Goal: Communication & Community: Share content

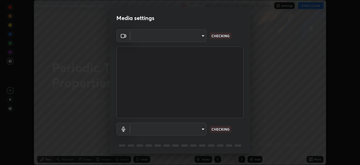
scroll to position [165, 360]
type input "bfa13ec11e3806c3eb92bf3b7126344263004e7e0ebf3fc0325b0f534c832c89"
click at [193, 38] on body "Erase all Periodic Table and Periodic Properties - 02 Recording WAS SCHEDULED T…" at bounding box center [180, 82] width 360 height 165
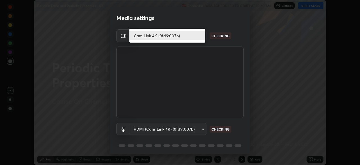
click at [191, 37] on li "Cam Link 4K (0fd9:007b)" at bounding box center [167, 35] width 76 height 9
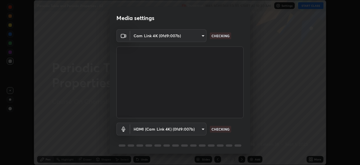
scroll to position [20, 0]
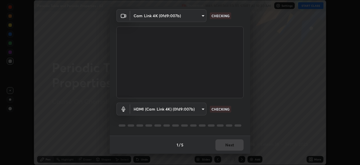
click at [183, 107] on body "Erase all Periodic Table and Periodic Properties - 02 Recording WAS SCHEDULED T…" at bounding box center [180, 82] width 360 height 165
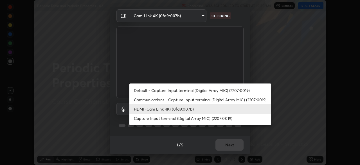
click at [172, 100] on li "Communications - Capture Input terminal (Digital Array MIC) (2207:0019)" at bounding box center [200, 99] width 142 height 9
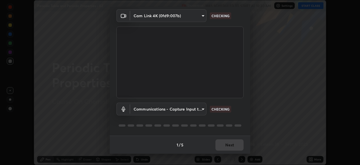
click at [174, 108] on body "Erase all Periodic Table and Periodic Properties - 02 Recording WAS SCHEDULED T…" at bounding box center [180, 82] width 360 height 165
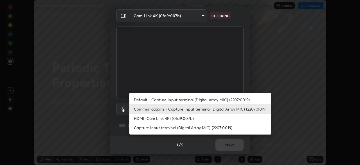
click at [176, 120] on li "HDMI (Cam Link 4K) (0fd9:007b)" at bounding box center [200, 117] width 142 height 9
type input "0386923fb9024cbaf178a4a2fd8e3b751ee26661207c8dbefa86137fe9378b42"
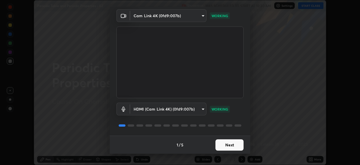
click at [224, 142] on button "Next" at bounding box center [230, 144] width 28 height 11
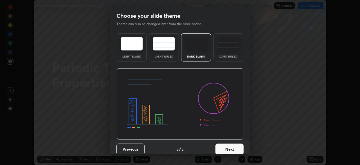
click at [234, 146] on button "Next" at bounding box center [230, 148] width 28 height 11
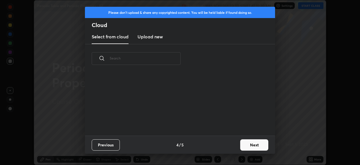
click at [241, 146] on button "Next" at bounding box center [254, 144] width 28 height 11
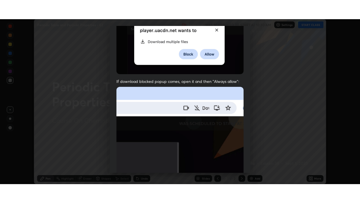
scroll to position [135, 0]
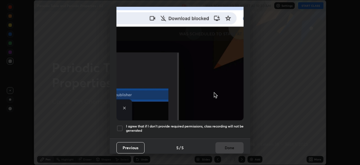
click at [121, 127] on div at bounding box center [119, 128] width 7 height 7
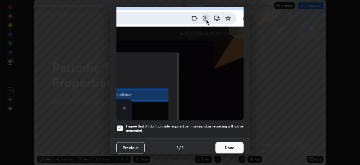
click at [228, 145] on button "Done" at bounding box center [230, 147] width 28 height 11
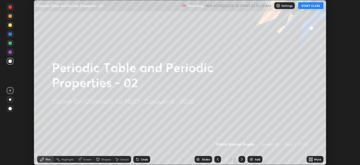
click at [310, 160] on icon at bounding box center [309, 159] width 1 height 1
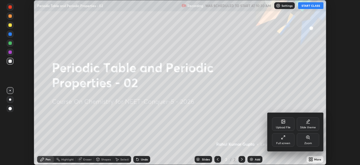
click at [282, 141] on div "Full screen" at bounding box center [283, 140] width 23 height 14
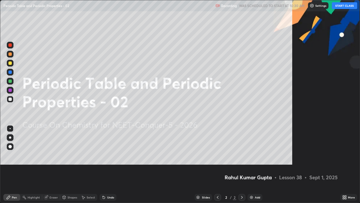
scroll to position [203, 360]
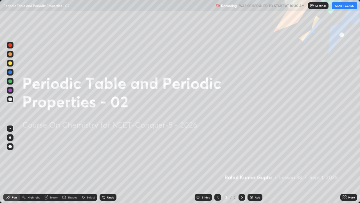
click at [313, 7] on img at bounding box center [312, 5] width 5 height 5
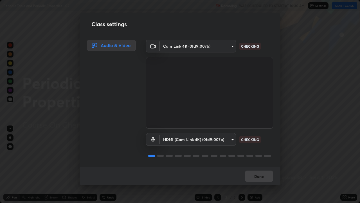
scroll to position [1, 0]
click at [258, 164] on button "Done" at bounding box center [259, 175] width 28 height 11
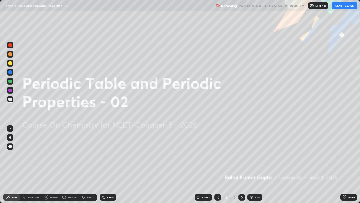
click at [342, 8] on button "START CLASS" at bounding box center [344, 5] width 25 height 7
click at [254, 164] on div "Add" at bounding box center [255, 197] width 15 height 7
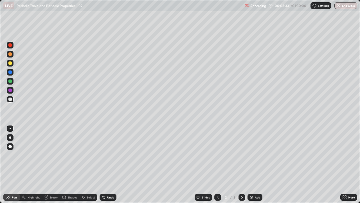
click at [10, 53] on div at bounding box center [9, 53] width 3 height 3
click at [8, 135] on div at bounding box center [10, 137] width 7 height 7
click at [69, 164] on div "Shapes" at bounding box center [73, 197] width 10 height 3
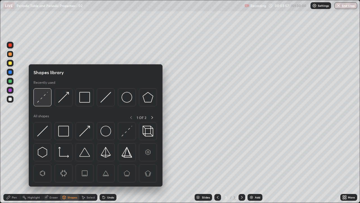
click at [45, 96] on img at bounding box center [42, 97] width 11 height 11
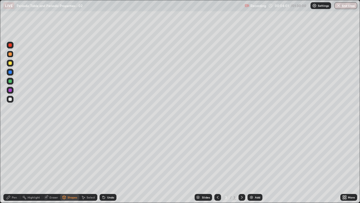
click at [14, 164] on div "Pen" at bounding box center [14, 197] width 5 height 3
click at [10, 100] on div at bounding box center [9, 98] width 3 height 3
click at [53, 164] on div "Eraser" at bounding box center [51, 197] width 18 height 7
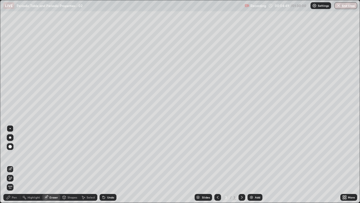
click at [14, 164] on div "Pen" at bounding box center [14, 197] width 5 height 3
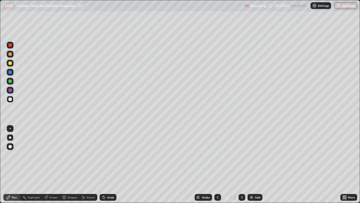
click at [10, 90] on div at bounding box center [9, 89] width 3 height 3
click at [8, 100] on div at bounding box center [10, 99] width 7 height 7
click at [9, 98] on div at bounding box center [9, 98] width 3 height 3
click at [9, 80] on div at bounding box center [9, 80] width 3 height 3
click at [10, 63] on div at bounding box center [9, 62] width 3 height 3
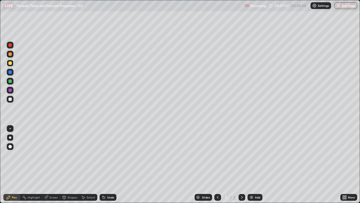
click at [70, 164] on div "Shapes" at bounding box center [69, 197] width 19 height 7
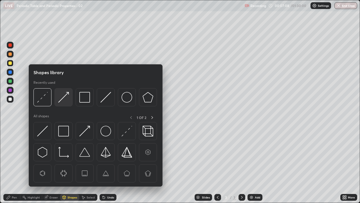
click at [65, 97] on img at bounding box center [63, 97] width 11 height 11
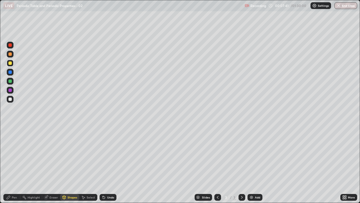
click at [15, 164] on div "Pen" at bounding box center [14, 197] width 5 height 3
click at [72, 164] on div "Shapes" at bounding box center [73, 197] width 10 height 3
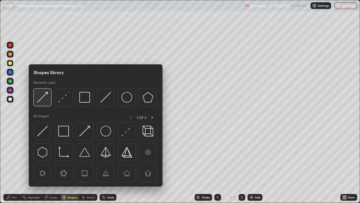
click at [44, 95] on img at bounding box center [42, 97] width 11 height 11
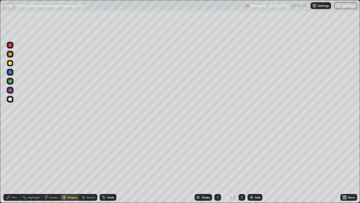
click at [10, 164] on icon at bounding box center [8, 197] width 5 height 5
click at [10, 128] on div at bounding box center [10, 128] width 1 height 1
click at [71, 164] on div "Shapes" at bounding box center [73, 197] width 10 height 3
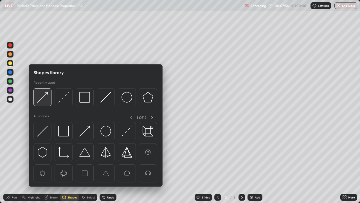
click at [42, 95] on img at bounding box center [42, 97] width 11 height 11
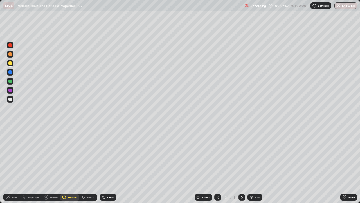
click at [12, 73] on div at bounding box center [10, 72] width 7 height 7
click at [10, 46] on div at bounding box center [9, 44] width 3 height 3
click at [14, 164] on div "Pen" at bounding box center [14, 197] width 5 height 3
click at [10, 82] on div at bounding box center [9, 80] width 3 height 3
click at [11, 63] on div at bounding box center [9, 62] width 3 height 3
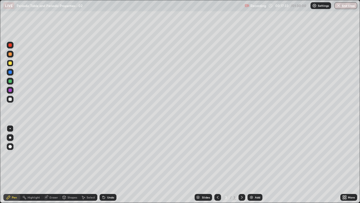
click at [253, 164] on img at bounding box center [251, 197] width 5 height 5
click at [10, 55] on div at bounding box center [9, 53] width 3 height 3
click at [69, 164] on div "Shapes" at bounding box center [73, 197] width 10 height 3
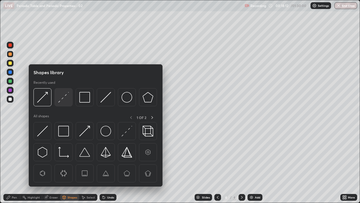
click at [64, 98] on img at bounding box center [63, 97] width 11 height 11
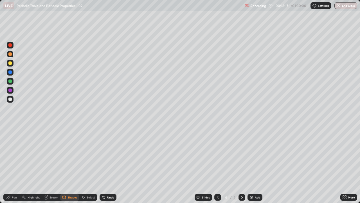
click at [11, 164] on div "Pen" at bounding box center [11, 197] width 17 height 7
click at [11, 100] on div at bounding box center [9, 98] width 3 height 3
click at [10, 63] on div at bounding box center [9, 62] width 3 height 3
click at [10, 98] on div at bounding box center [9, 98] width 3 height 3
click at [69, 164] on div "Shapes" at bounding box center [73, 197] width 10 height 3
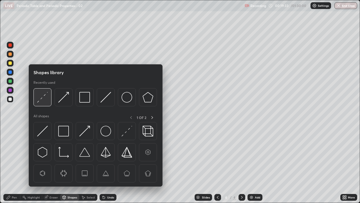
click at [43, 95] on img at bounding box center [42, 97] width 11 height 11
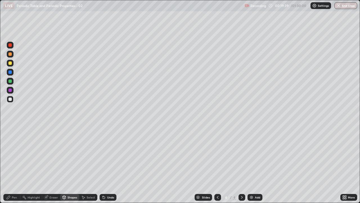
click at [13, 164] on div "Pen" at bounding box center [11, 197] width 17 height 7
click at [11, 64] on div at bounding box center [9, 62] width 3 height 3
click at [107, 164] on div "Undo" at bounding box center [108, 197] width 17 height 7
click at [10, 101] on div at bounding box center [10, 99] width 7 height 7
click at [9, 81] on div at bounding box center [9, 80] width 3 height 3
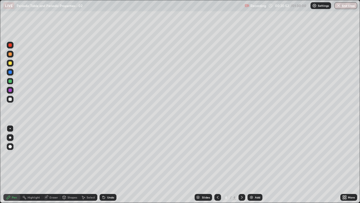
click at [10, 99] on div at bounding box center [9, 98] width 3 height 3
click at [252, 164] on img at bounding box center [251, 197] width 5 height 5
click at [11, 62] on div at bounding box center [9, 62] width 3 height 3
click at [111, 164] on div "Undo" at bounding box center [110, 197] width 7 height 3
click at [10, 99] on div at bounding box center [9, 98] width 3 height 3
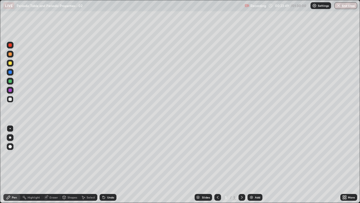
click at [10, 81] on div at bounding box center [9, 80] width 3 height 3
click at [11, 98] on div at bounding box center [9, 98] width 3 height 3
click at [255, 164] on div "Add" at bounding box center [257, 197] width 5 height 3
click at [108, 164] on div "Undo" at bounding box center [110, 197] width 7 height 3
click at [9, 82] on div at bounding box center [9, 80] width 3 height 3
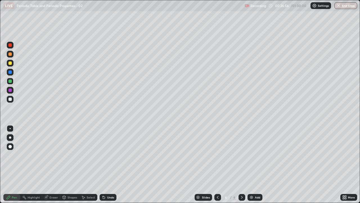
click at [217, 164] on icon at bounding box center [218, 197] width 5 height 5
click at [10, 99] on div at bounding box center [9, 98] width 3 height 3
click at [218, 164] on icon at bounding box center [218, 197] width 2 height 3
click at [241, 164] on icon at bounding box center [242, 197] width 2 height 3
click at [216, 164] on icon at bounding box center [218, 197] width 5 height 5
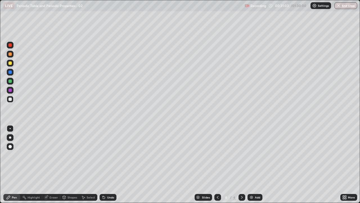
click at [241, 164] on icon at bounding box center [242, 197] width 2 height 3
click at [241, 164] on icon at bounding box center [242, 197] width 5 height 5
click at [251, 164] on img at bounding box center [251, 197] width 5 height 5
click at [10, 55] on div at bounding box center [9, 53] width 3 height 3
click at [12, 100] on div at bounding box center [10, 99] width 7 height 7
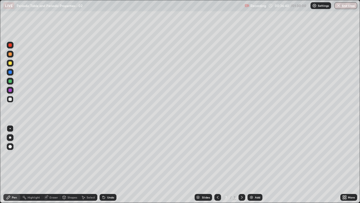
click at [11, 81] on div at bounding box center [9, 80] width 3 height 3
click at [108, 164] on div "Undo" at bounding box center [110, 197] width 7 height 3
click at [109, 164] on div "Undo" at bounding box center [110, 197] width 7 height 3
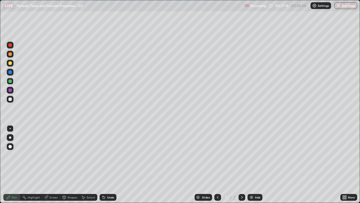
click at [10, 99] on div at bounding box center [9, 98] width 3 height 3
click at [11, 62] on div at bounding box center [9, 62] width 3 height 3
click at [9, 73] on div at bounding box center [9, 71] width 3 height 3
click at [10, 136] on div at bounding box center [10, 137] width 2 height 2
click at [8, 98] on div at bounding box center [10, 99] width 7 height 7
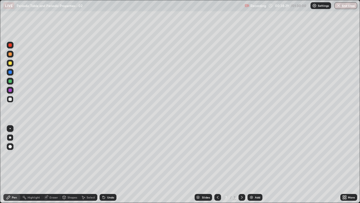
click at [9, 81] on div at bounding box center [9, 80] width 3 height 3
click at [10, 72] on div at bounding box center [9, 71] width 3 height 3
click at [68, 164] on div "Shapes" at bounding box center [73, 197] width 10 height 3
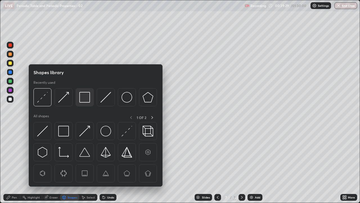
click at [86, 96] on img at bounding box center [84, 97] width 11 height 11
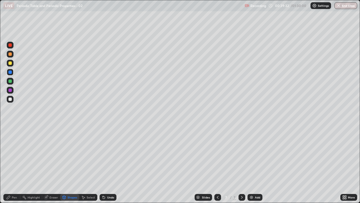
click at [107, 164] on div "Undo" at bounding box center [110, 197] width 7 height 3
click at [10, 164] on div "Pen" at bounding box center [11, 197] width 17 height 7
click at [10, 101] on div at bounding box center [10, 99] width 7 height 7
click at [11, 64] on div at bounding box center [9, 62] width 3 height 3
click at [255, 164] on div "Add" at bounding box center [257, 197] width 5 height 3
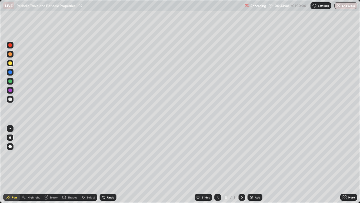
click at [10, 54] on div at bounding box center [9, 53] width 3 height 3
click at [10, 98] on div at bounding box center [9, 98] width 3 height 3
click at [10, 63] on div at bounding box center [9, 62] width 3 height 3
click at [10, 100] on div at bounding box center [9, 98] width 3 height 3
click at [10, 80] on div at bounding box center [9, 80] width 3 height 3
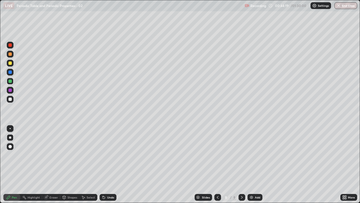
click at [10, 64] on div at bounding box center [9, 62] width 3 height 3
click at [254, 164] on div "Add" at bounding box center [255, 197] width 15 height 7
click at [9, 55] on div at bounding box center [9, 53] width 3 height 3
click at [106, 164] on div "Undo" at bounding box center [108, 197] width 17 height 7
click at [107, 164] on div "Undo" at bounding box center [110, 197] width 7 height 3
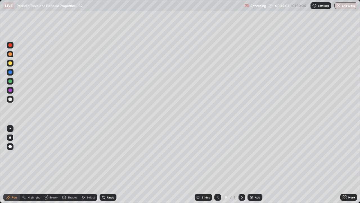
click at [70, 164] on div "Shapes" at bounding box center [73, 197] width 10 height 3
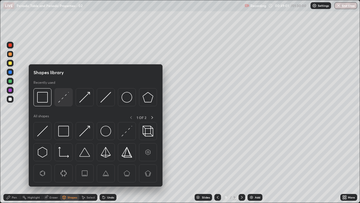
click at [63, 102] on img at bounding box center [63, 97] width 11 height 11
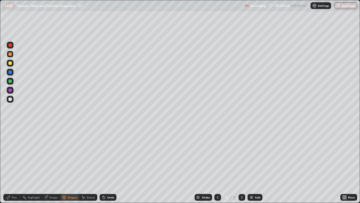
click at [8, 164] on icon at bounding box center [8, 197] width 5 height 5
click at [69, 164] on div "Shapes" at bounding box center [73, 197] width 10 height 3
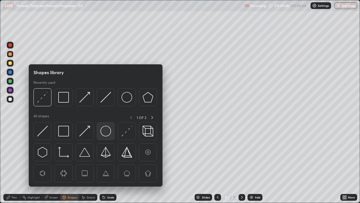
click at [106, 131] on img at bounding box center [105, 130] width 11 height 11
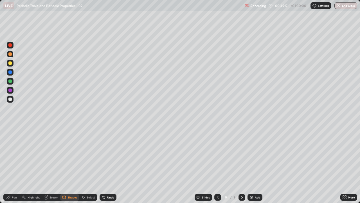
click at [14, 164] on div "Pen" at bounding box center [11, 197] width 17 height 7
click at [10, 99] on div at bounding box center [9, 98] width 3 height 3
click at [55, 164] on div "Eraser" at bounding box center [54, 197] width 8 height 3
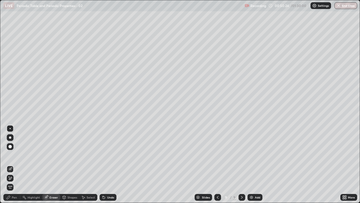
click at [10, 129] on div at bounding box center [10, 128] width 1 height 1
click at [12, 164] on div "Pen" at bounding box center [14, 197] width 5 height 3
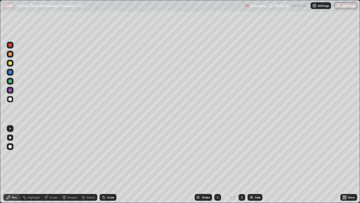
click at [9, 82] on div at bounding box center [9, 80] width 3 height 3
click at [10, 98] on div at bounding box center [9, 98] width 3 height 3
click at [11, 91] on div at bounding box center [9, 89] width 3 height 3
click at [10, 82] on div at bounding box center [9, 80] width 3 height 3
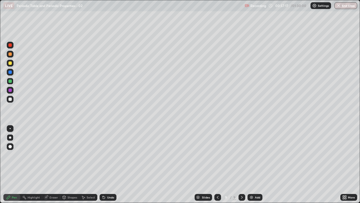
click at [254, 164] on div "Add" at bounding box center [255, 197] width 15 height 7
click at [10, 64] on div at bounding box center [9, 62] width 3 height 3
click at [68, 164] on div "Shapes" at bounding box center [73, 197] width 10 height 3
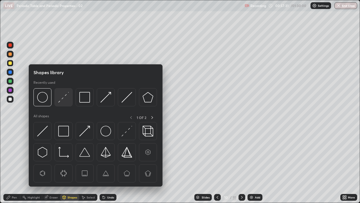
click at [62, 99] on img at bounding box center [63, 97] width 11 height 11
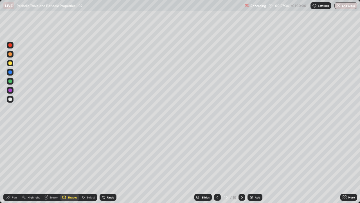
click at [67, 164] on div "Shapes" at bounding box center [69, 197] width 19 height 7
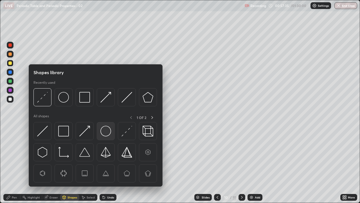
click at [107, 129] on img at bounding box center [105, 130] width 11 height 11
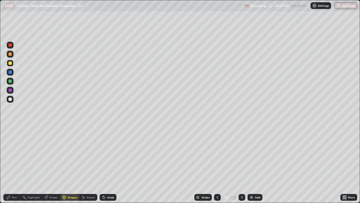
click at [69, 164] on div "Shapes" at bounding box center [73, 197] width 10 height 3
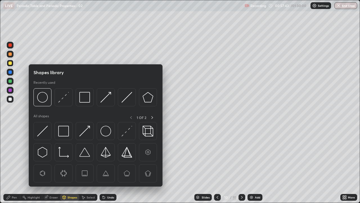
click at [92, 164] on div "Select" at bounding box center [91, 197] width 8 height 3
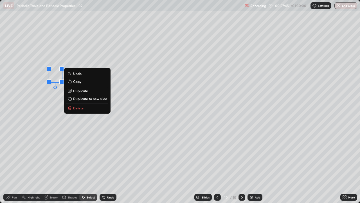
click at [79, 81] on p "Copy" at bounding box center [77, 81] width 8 height 5
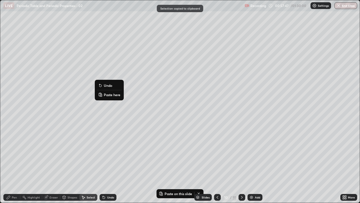
click at [104, 95] on p "Paste here" at bounding box center [112, 94] width 17 height 5
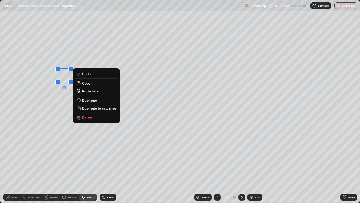
click at [13, 164] on div "Pen" at bounding box center [14, 197] width 5 height 3
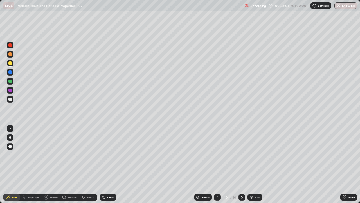
click at [10, 99] on div at bounding box center [9, 98] width 3 height 3
click at [68, 164] on div "Shapes" at bounding box center [73, 197] width 10 height 3
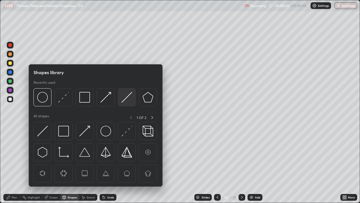
click at [128, 98] on img at bounding box center [127, 97] width 11 height 11
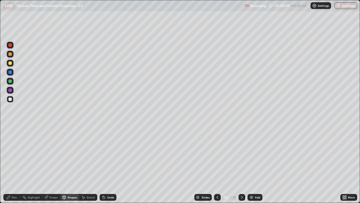
click at [10, 91] on div at bounding box center [9, 89] width 3 height 3
click at [12, 164] on div "Pen" at bounding box center [14, 197] width 5 height 3
click at [10, 128] on div at bounding box center [10, 128] width 1 height 1
click at [109, 164] on div "Undo" at bounding box center [108, 197] width 17 height 7
click at [111, 164] on div "Undo" at bounding box center [110, 197] width 7 height 3
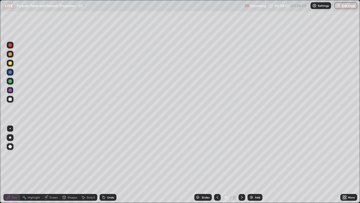
click at [9, 99] on div at bounding box center [9, 98] width 3 height 3
click at [10, 81] on div at bounding box center [9, 80] width 3 height 3
click at [70, 164] on div "Shapes" at bounding box center [73, 197] width 10 height 3
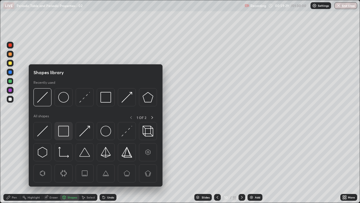
click at [64, 133] on img at bounding box center [63, 130] width 11 height 11
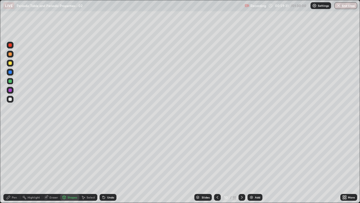
click at [12, 164] on div "Pen" at bounding box center [14, 197] width 5 height 3
click at [10, 64] on div at bounding box center [9, 62] width 3 height 3
click at [10, 137] on div at bounding box center [10, 137] width 2 height 2
click at [255, 164] on div "Add" at bounding box center [255, 197] width 15 height 7
click at [71, 164] on div "Shapes" at bounding box center [73, 197] width 10 height 3
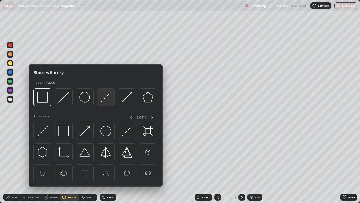
click at [107, 98] on img at bounding box center [105, 97] width 11 height 11
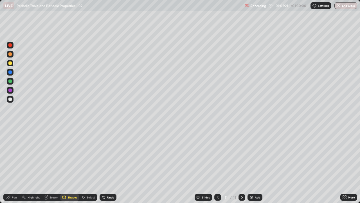
click at [12, 164] on div "Pen" at bounding box center [14, 197] width 5 height 3
click at [11, 99] on div at bounding box center [9, 98] width 3 height 3
click at [108, 164] on div "Undo" at bounding box center [110, 197] width 7 height 3
click at [109, 164] on div "Undo" at bounding box center [110, 197] width 7 height 3
click at [10, 81] on div at bounding box center [9, 80] width 3 height 3
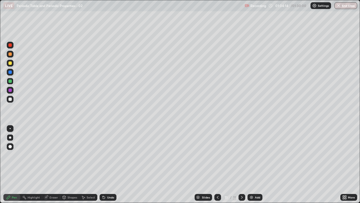
click at [7, 99] on div at bounding box center [10, 99] width 7 height 7
click at [251, 164] on img at bounding box center [251, 197] width 5 height 5
click at [11, 54] on div at bounding box center [9, 53] width 3 height 3
click at [70, 164] on div "Shapes" at bounding box center [69, 197] width 19 height 7
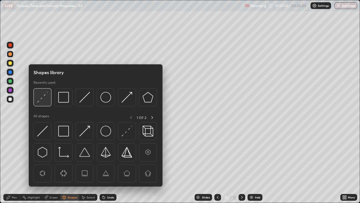
click at [46, 98] on img at bounding box center [42, 97] width 11 height 11
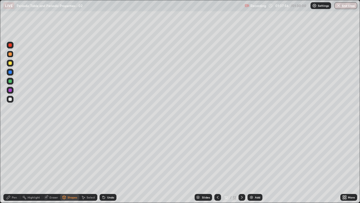
click at [9, 164] on div "Pen" at bounding box center [11, 196] width 17 height 11
click at [11, 164] on icon at bounding box center [8, 197] width 5 height 5
click at [10, 100] on div at bounding box center [9, 98] width 3 height 3
click at [11, 81] on div at bounding box center [9, 80] width 3 height 3
click at [10, 72] on div at bounding box center [9, 71] width 3 height 3
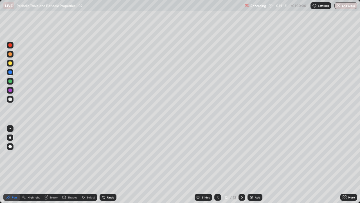
click at [9, 98] on div at bounding box center [9, 98] width 3 height 3
click at [10, 64] on div at bounding box center [9, 62] width 3 height 3
click at [10, 100] on div at bounding box center [9, 98] width 3 height 3
click at [11, 63] on div at bounding box center [9, 62] width 3 height 3
click at [252, 164] on img at bounding box center [251, 197] width 5 height 5
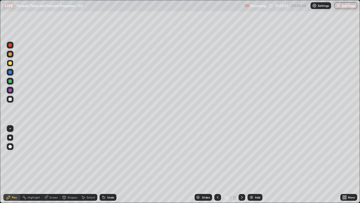
click at [10, 55] on div at bounding box center [9, 53] width 3 height 3
click at [68, 164] on div "Shapes" at bounding box center [73, 197] width 10 height 3
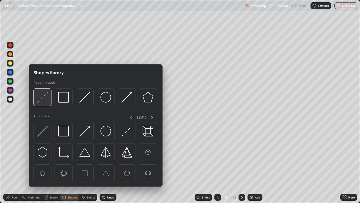
click at [46, 96] on img at bounding box center [42, 97] width 11 height 11
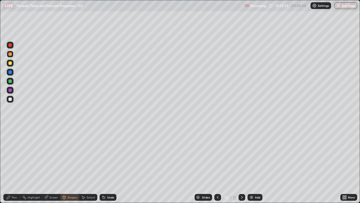
click at [11, 164] on div "Pen" at bounding box center [11, 197] width 17 height 7
click at [10, 99] on div at bounding box center [9, 98] width 3 height 3
click at [11, 82] on div at bounding box center [9, 80] width 3 height 3
click at [9, 62] on div at bounding box center [9, 62] width 3 height 3
click at [73, 164] on div "Shapes" at bounding box center [73, 197] width 10 height 3
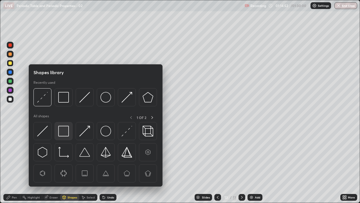
click at [61, 129] on img at bounding box center [63, 130] width 11 height 11
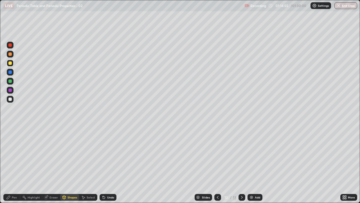
click at [12, 164] on div "Pen" at bounding box center [14, 197] width 5 height 3
click at [10, 100] on div at bounding box center [9, 98] width 3 height 3
click at [10, 81] on div at bounding box center [9, 80] width 3 height 3
click at [10, 100] on div at bounding box center [9, 98] width 3 height 3
click at [346, 6] on button "End Class" at bounding box center [346, 5] width 23 height 7
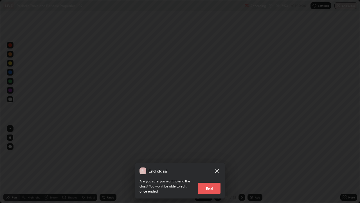
click at [208, 164] on button "End" at bounding box center [209, 187] width 23 height 11
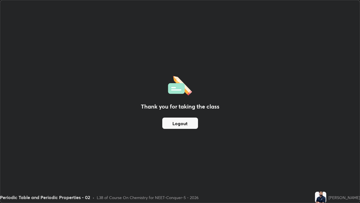
click at [183, 124] on button "Logout" at bounding box center [180, 122] width 36 height 11
